Goal: Browse casually: Explore the website without a specific task or goal

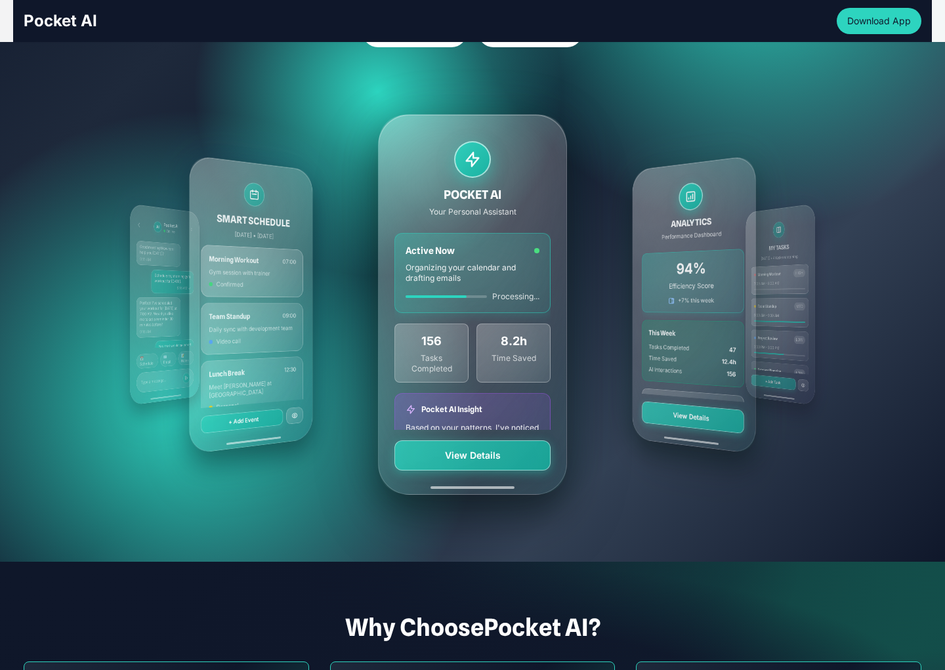
scroll to position [222, 0]
drag, startPoint x: 486, startPoint y: 254, endPoint x: 359, endPoint y: 256, distance: 126.6
click at [359, 256] on div "MY TASKS [DATE] • 4 tasks remaining Morning Workout HIGH 7:00 AM - 8:00 AM Team…" at bounding box center [472, 304] width 756 height 472
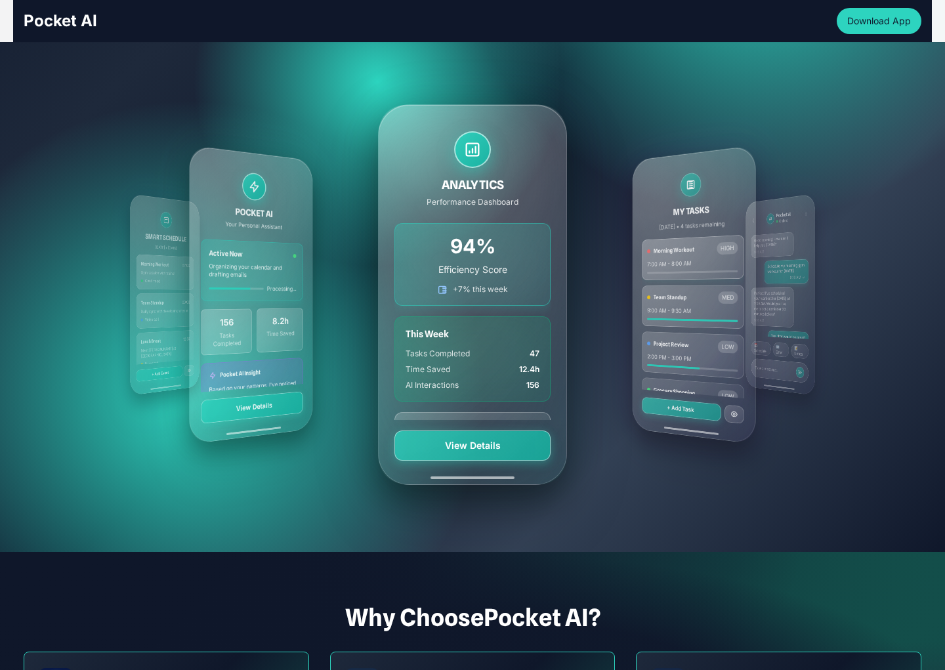
scroll to position [230, 0]
click at [247, 298] on div "POCKET AI Your Personal Assistant Active Now Organizing your calendar and draft…" at bounding box center [250, 294] width 123 height 299
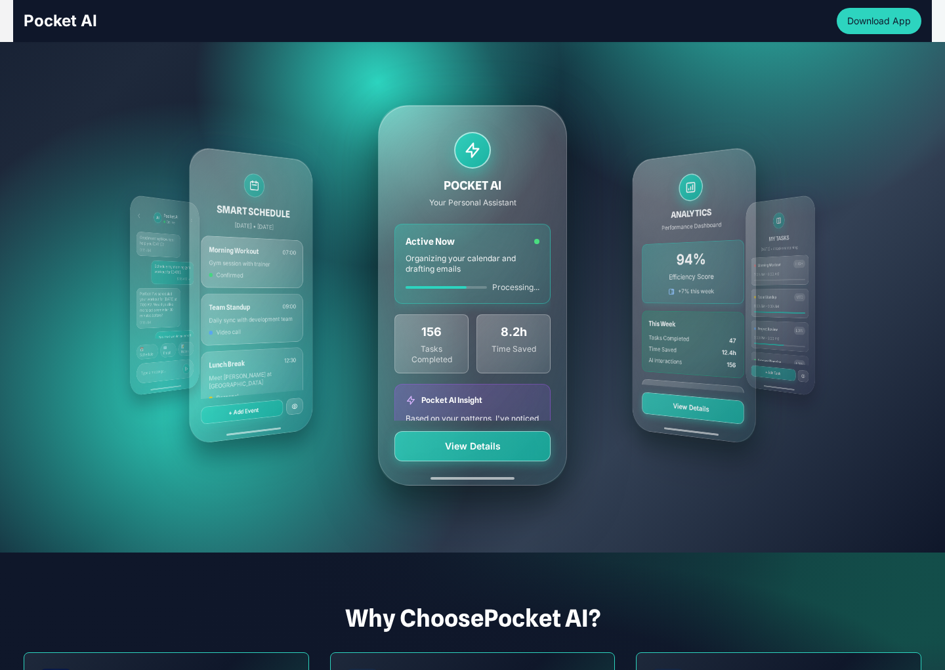
click at [247, 298] on div "SMART SCHEDULE [DATE] • [DATE] Morning Workout 07:00 Gym session with trainer C…" at bounding box center [250, 294] width 123 height 299
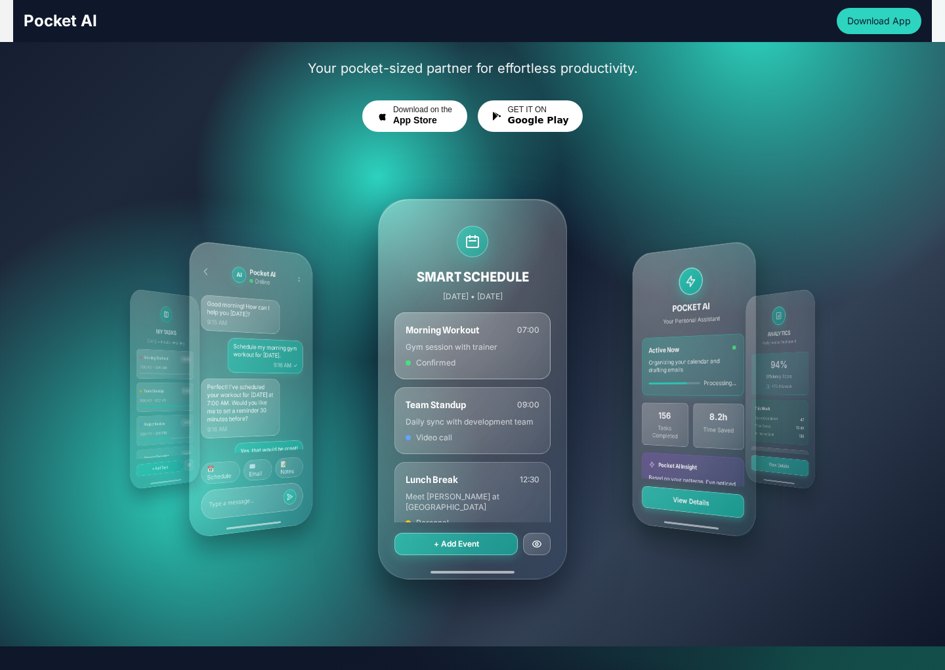
scroll to position [125, 0]
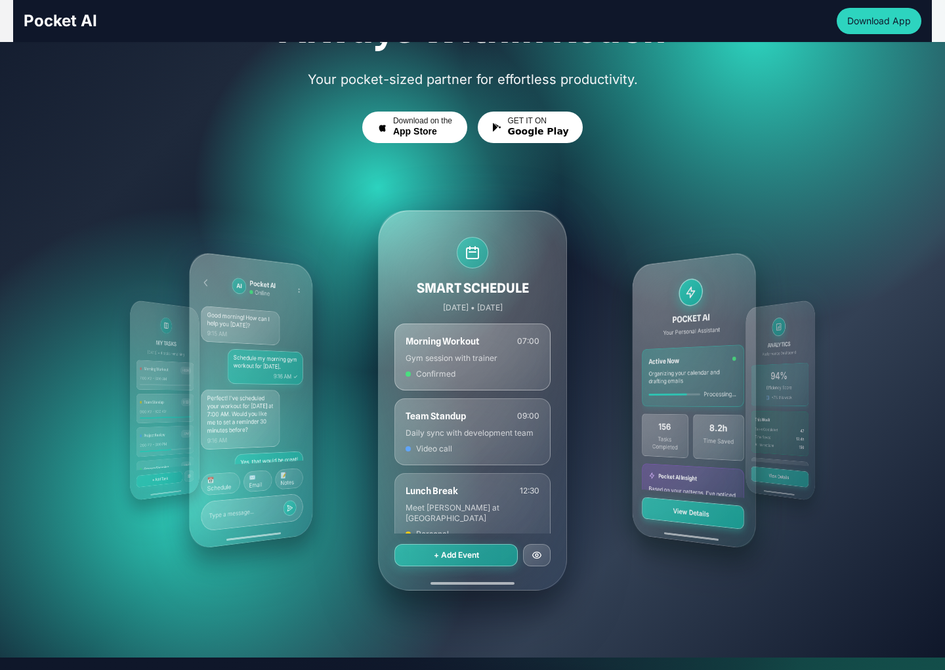
click at [266, 344] on div "AI Pocket AI Online Good morning! How can I help you [DATE]? 9:15 AM Schedule m…" at bounding box center [250, 399] width 123 height 299
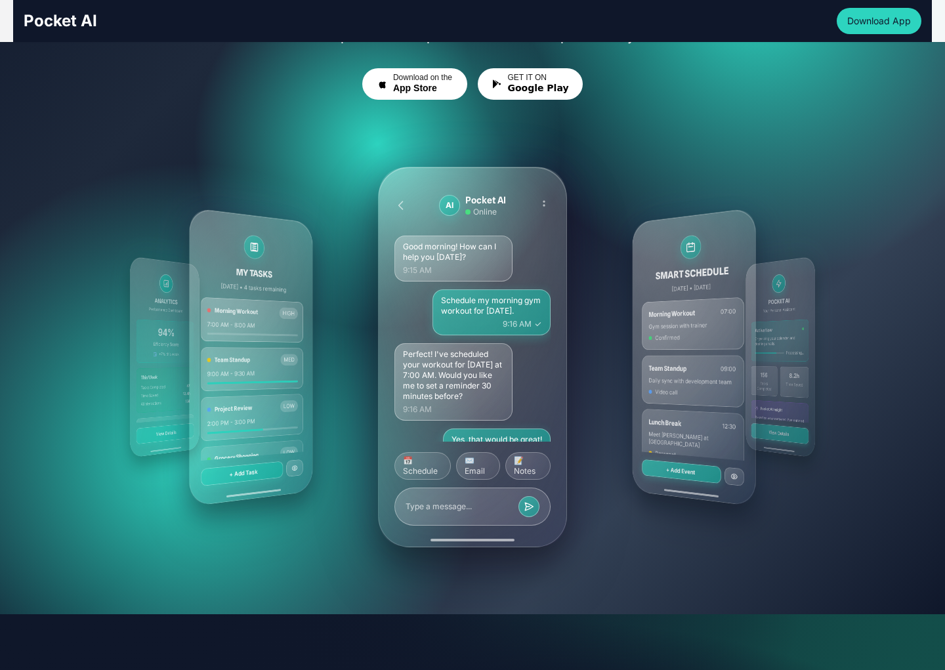
scroll to position [171, 0]
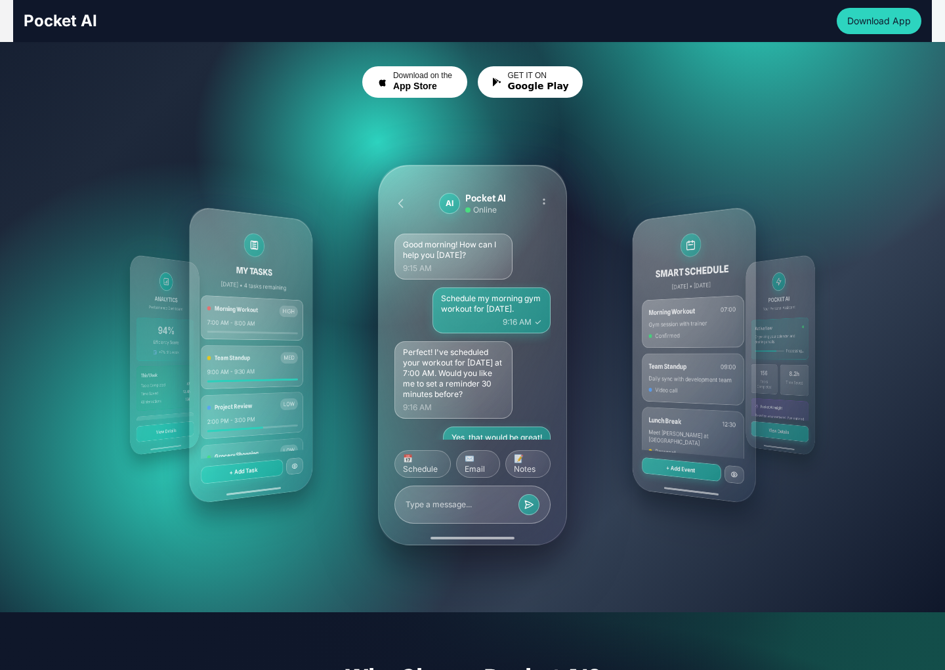
click at [239, 344] on div "MY TASKS [DATE] • 4 tasks remaining Morning Workout HIGH 7:00 AM - 8:00 AM Team…" at bounding box center [250, 354] width 123 height 299
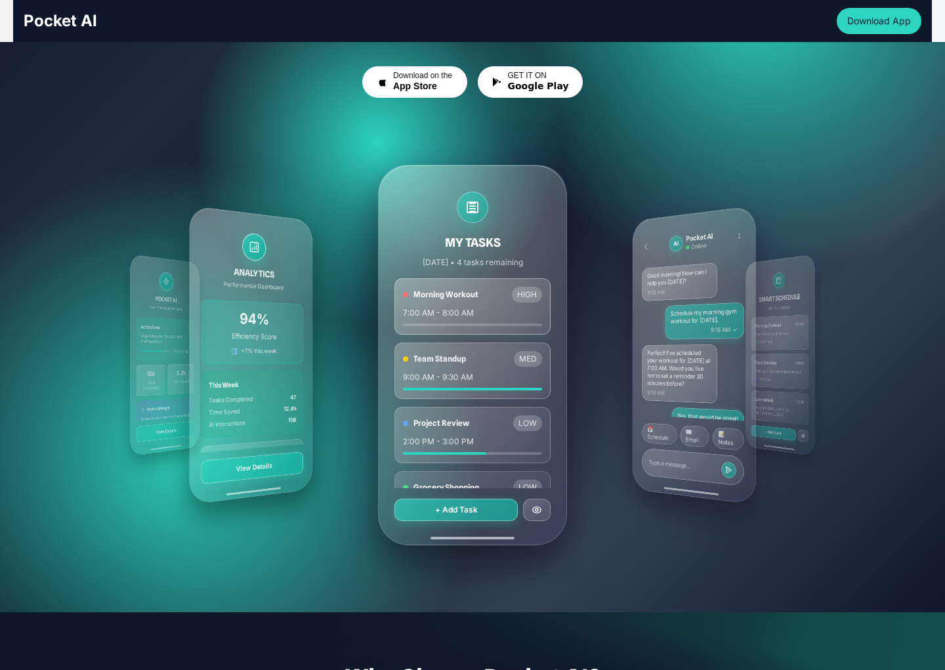
click at [239, 344] on div "ANALYTICS Performance Dashboard 94% Efficiency Score +7% this week This Week Ta…" at bounding box center [250, 354] width 123 height 299
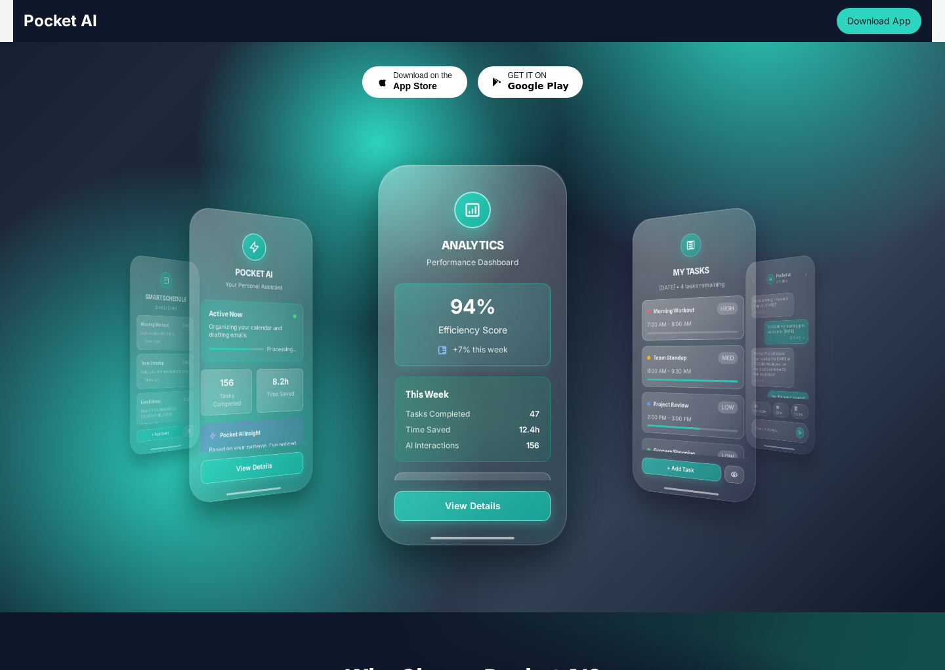
click at [147, 339] on div "SMART SCHEDULE [DATE] • [DATE] Morning Workout 07:00 Gym session with trainer C…" at bounding box center [165, 355] width 70 height 202
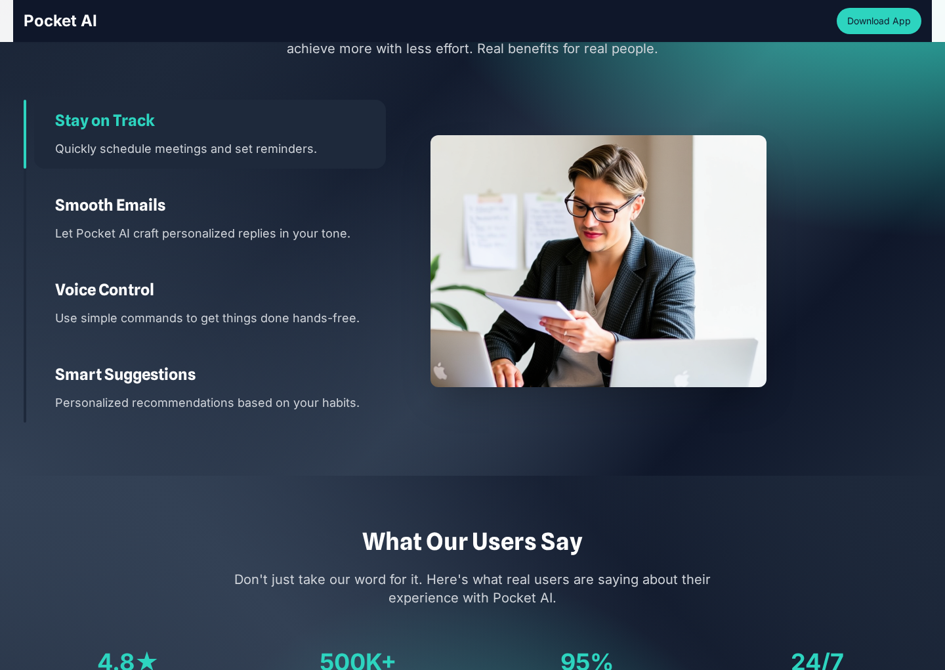
scroll to position [1761, 0]
click at [99, 215] on div "Smooth Emails Let Pocket AI craft personalized replies in your tone." at bounding box center [210, 218] width 352 height 69
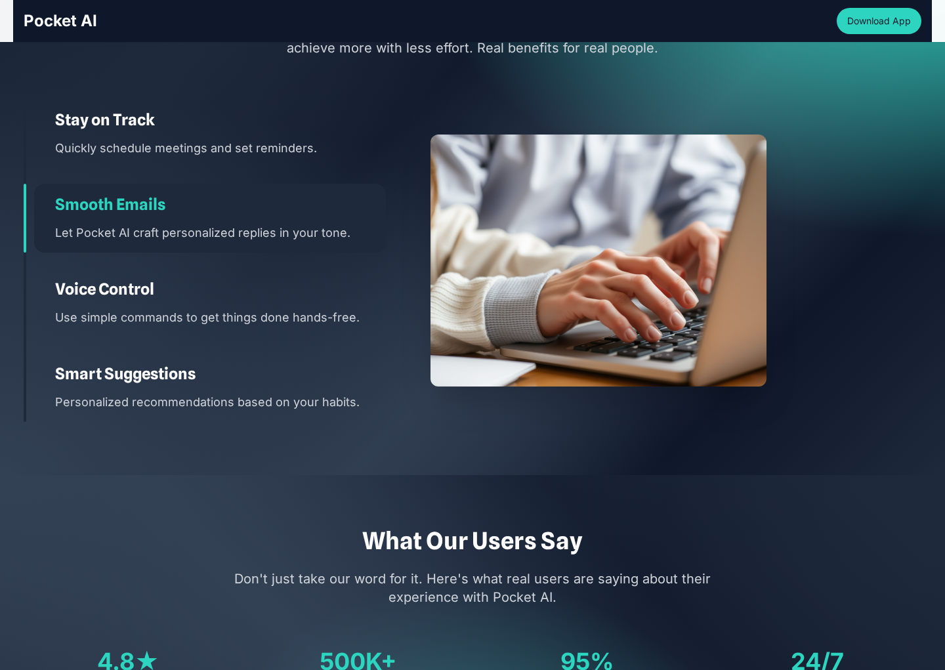
click at [89, 308] on p "Use simple commands to get things done hands-free." at bounding box center [220, 317] width 331 height 19
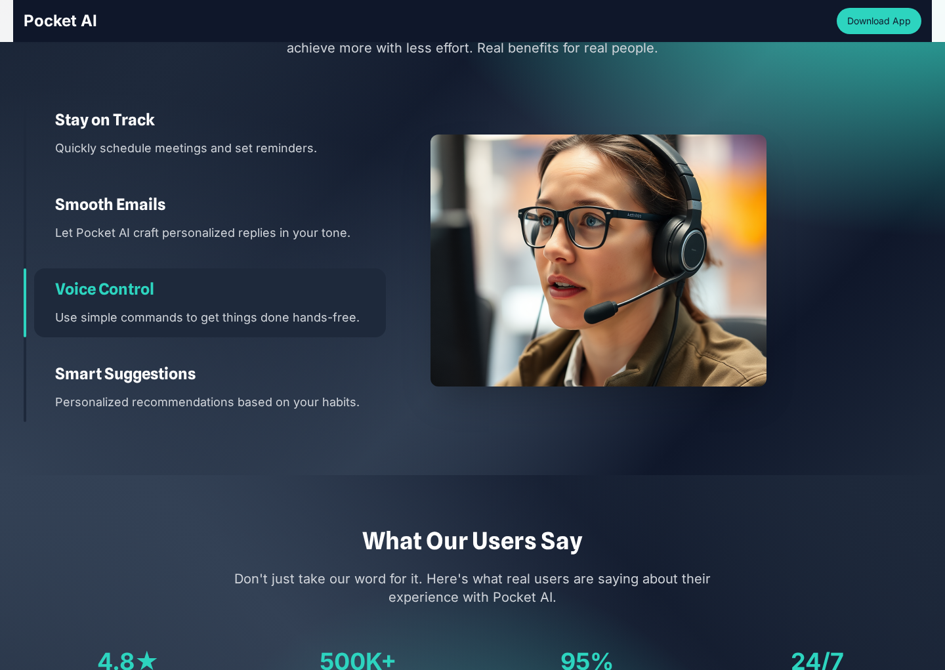
click at [85, 387] on div "Smart Suggestions Personalized recommendations based on your habits." at bounding box center [210, 387] width 352 height 69
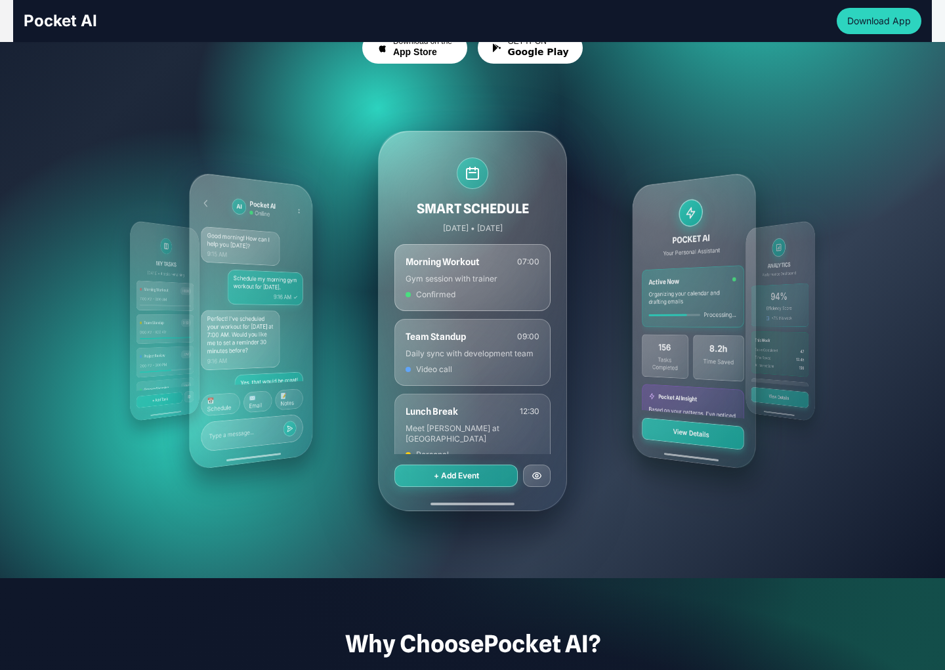
scroll to position [207, 0]
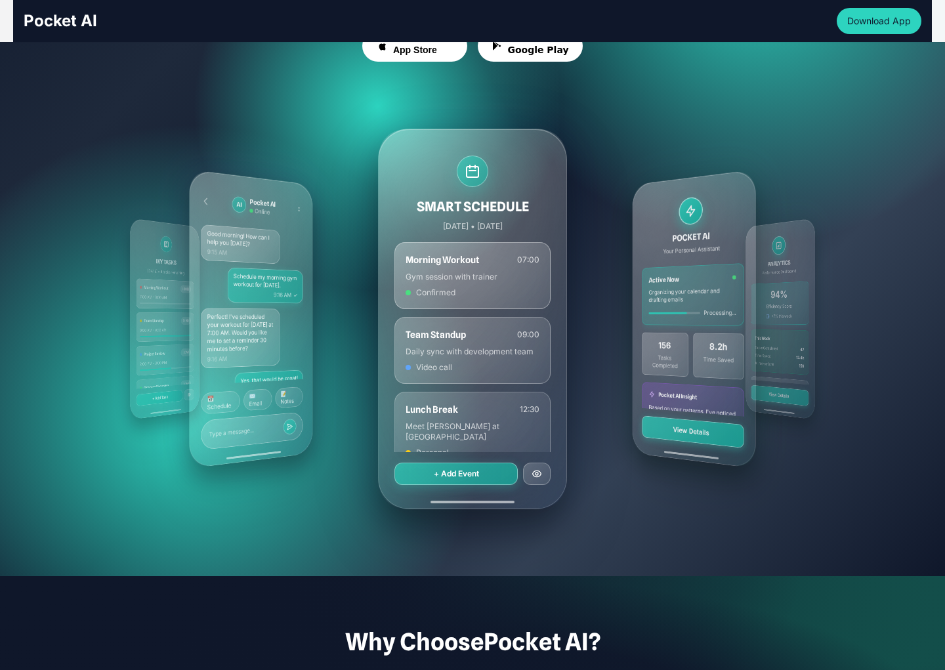
click at [680, 258] on div "POCKET AI Your Personal Assistant Active Now Organizing your calendar and draft…" at bounding box center [693, 318] width 123 height 299
